Goal: Navigation & Orientation: Find specific page/section

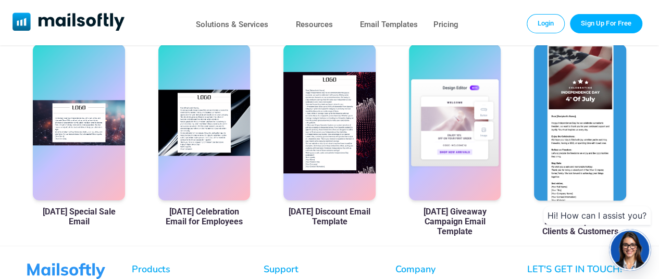
scroll to position [695, 0]
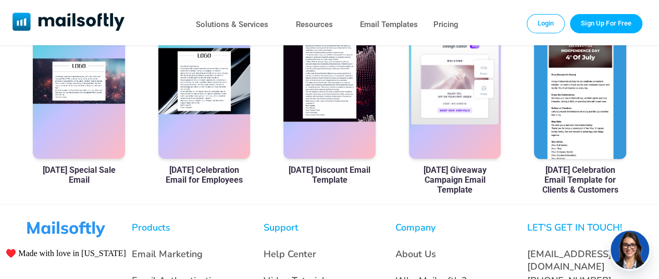
click at [333, 127] on div at bounding box center [330, 81] width 92 height 156
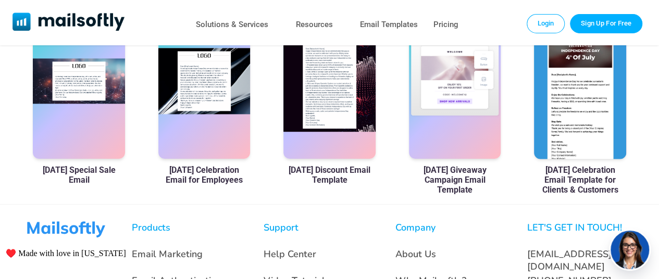
scroll to position [692, 0]
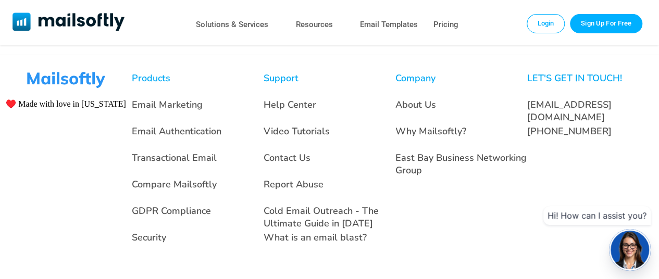
scroll to position [868, 0]
